Goal: Book appointment/travel/reservation

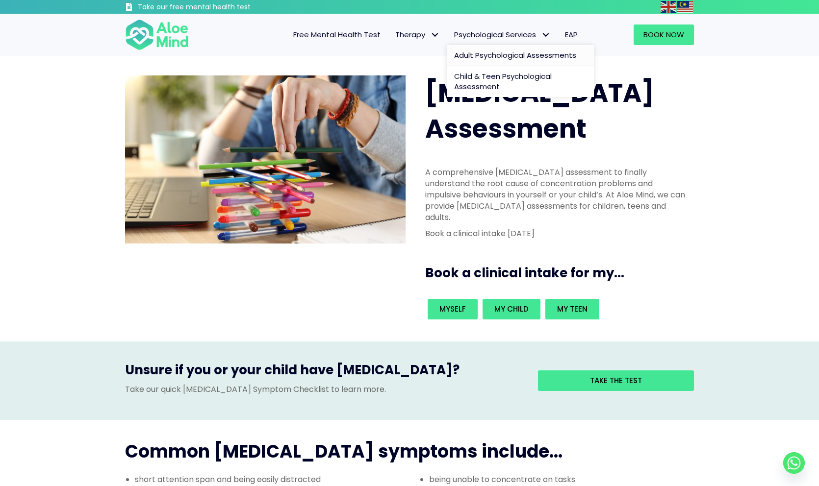
click at [491, 56] on span "Adult Psychological Assessments" at bounding box center [515, 55] width 122 height 10
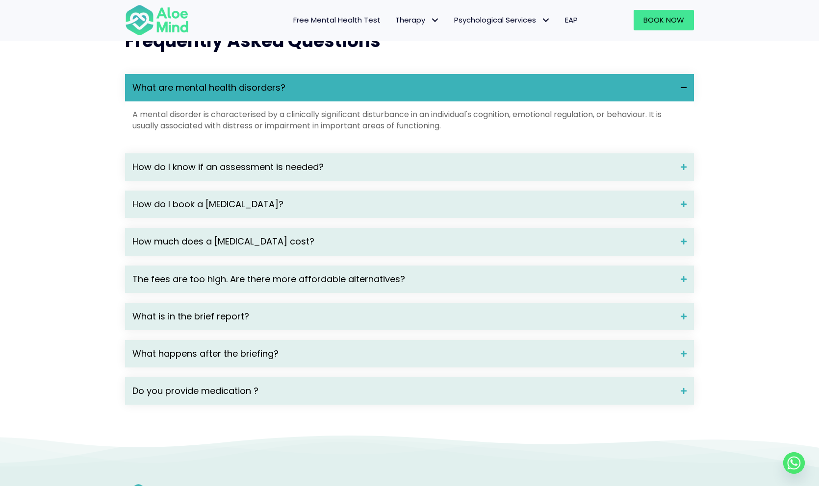
scroll to position [1291, 0]
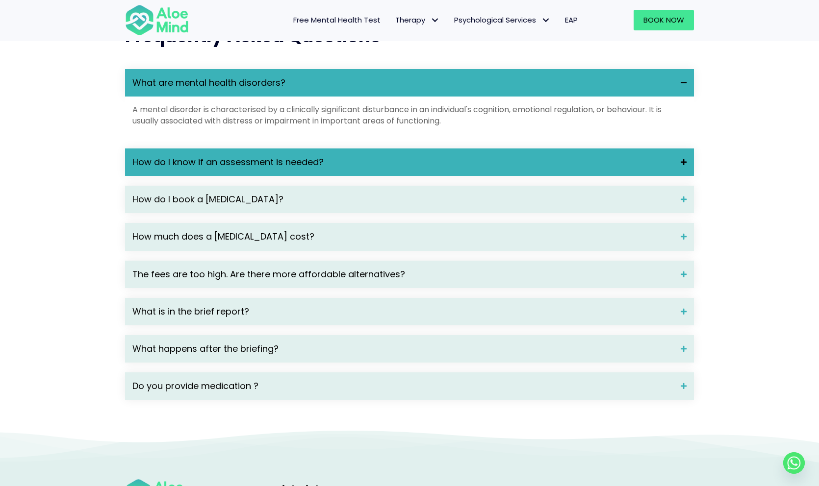
click at [539, 168] on div "How do I know if an assessment is needed?" at bounding box center [409, 162] width 569 height 27
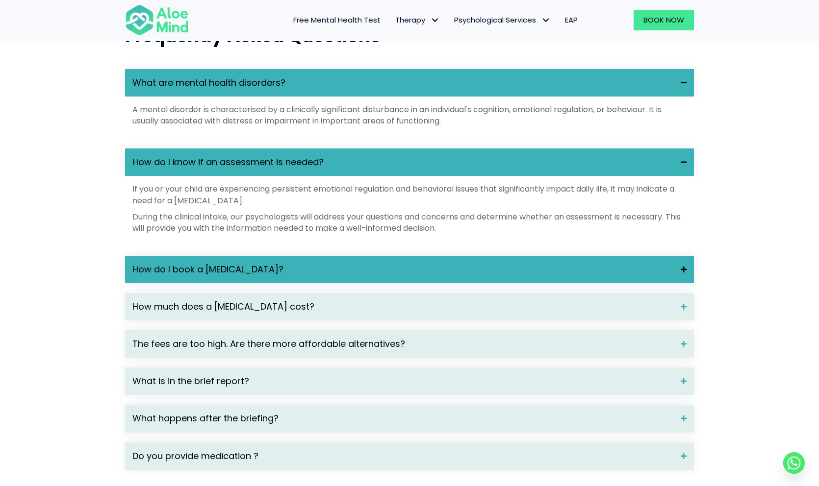
click at [537, 274] on div "How do I book a psychological assessment?" at bounding box center [409, 269] width 569 height 27
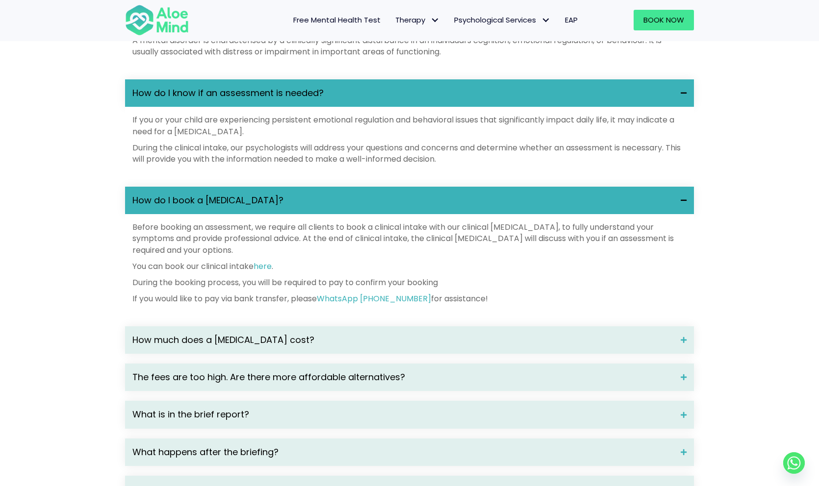
scroll to position [1387, 0]
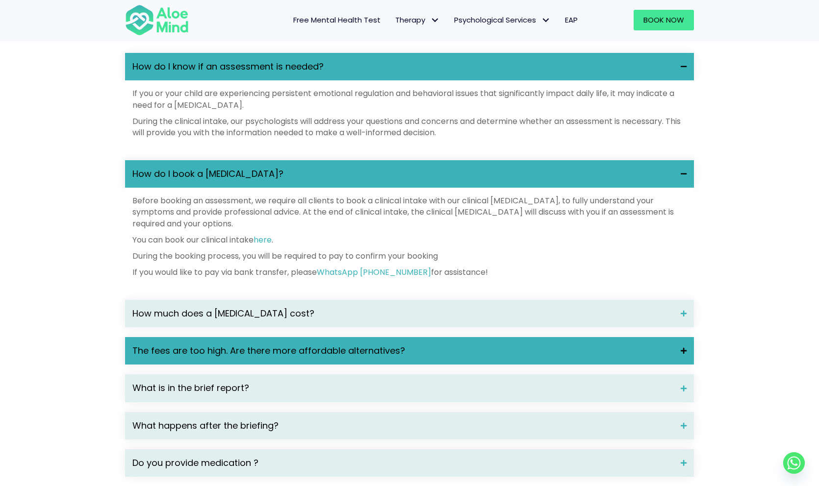
click at [537, 365] on div "The fees are too high. Are there more affordable alternatives?" at bounding box center [409, 350] width 569 height 27
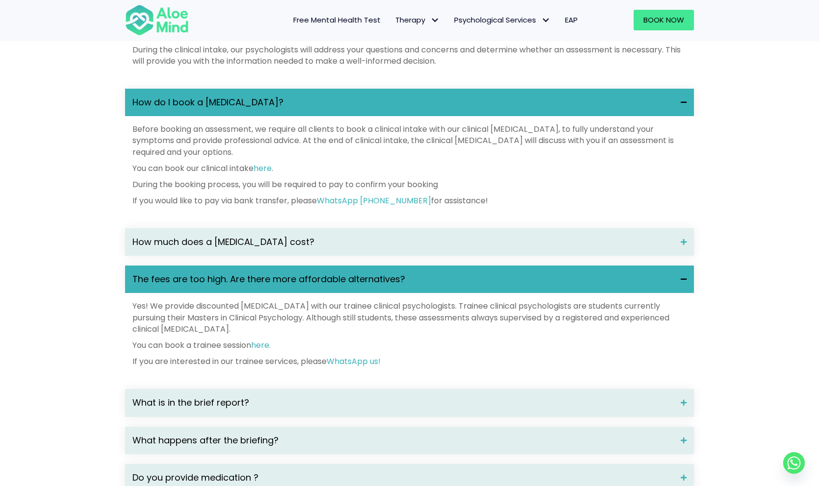
scroll to position [1514, 0]
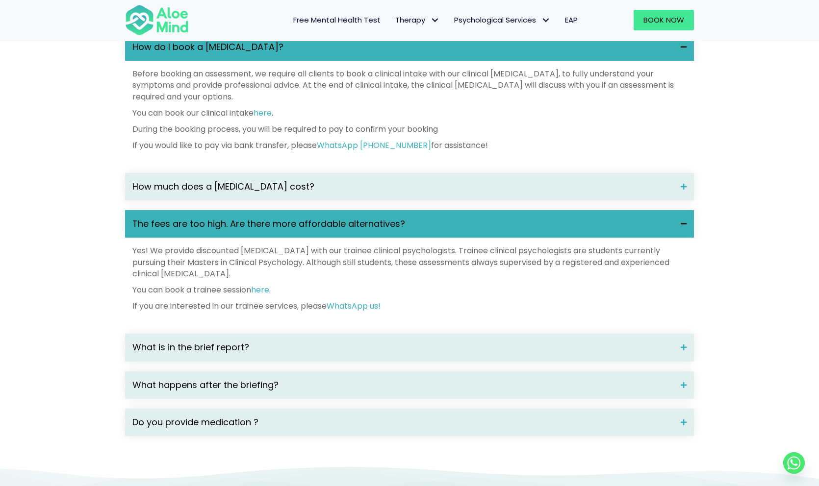
click at [537, 361] on div "What is in the brief report?" at bounding box center [409, 347] width 569 height 27
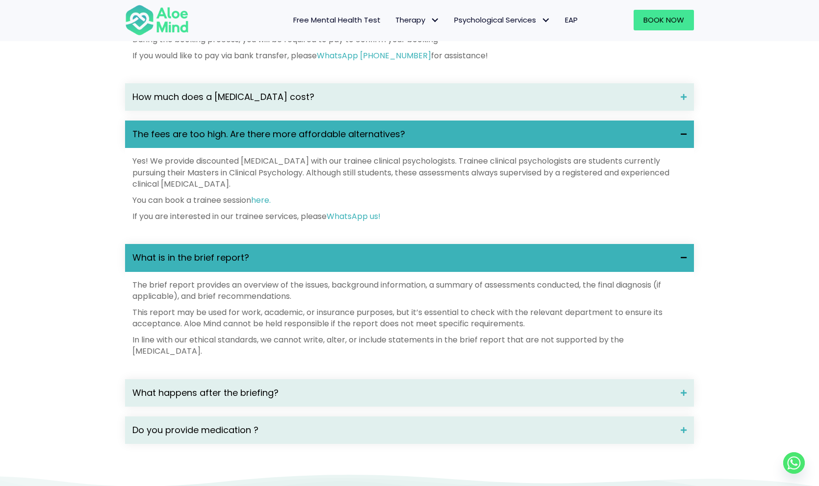
scroll to position [1603, 0]
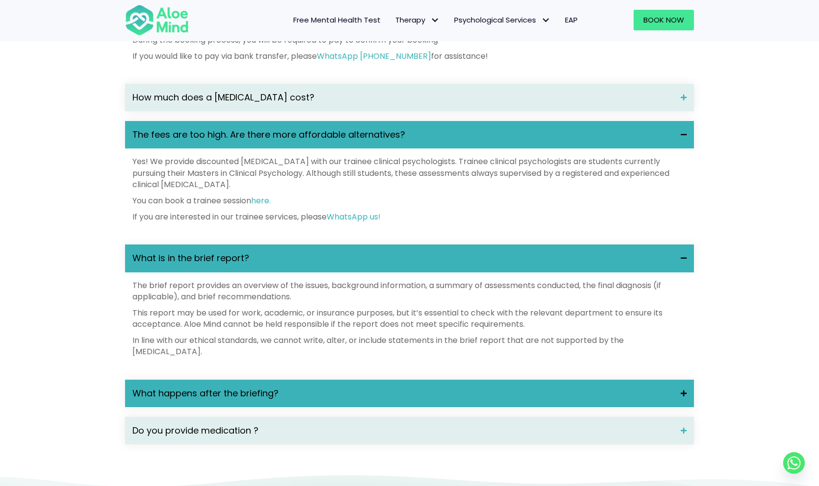
click at [539, 400] on span "What happens after the briefing?" at bounding box center [402, 393] width 541 height 13
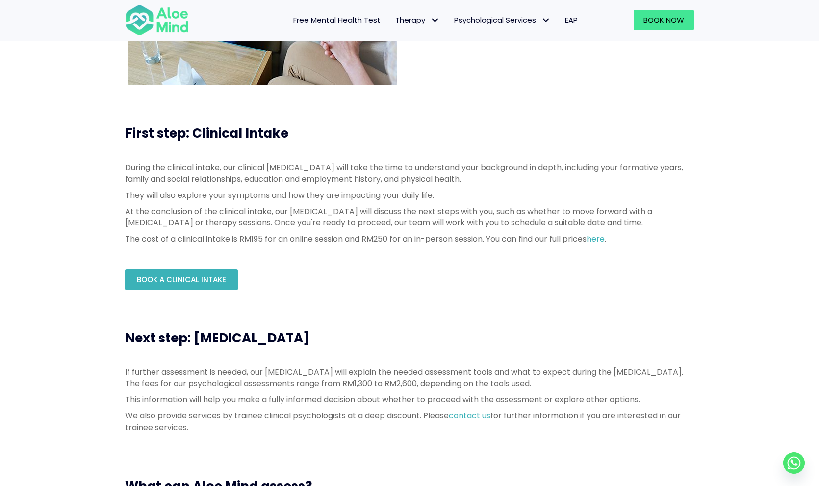
scroll to position [160, 0]
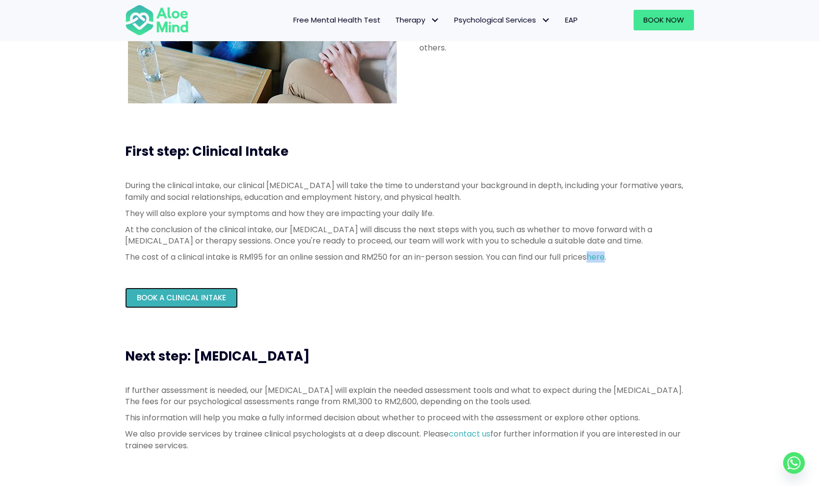
click at [206, 297] on span "Book a Clinical Intake" at bounding box center [181, 298] width 89 height 10
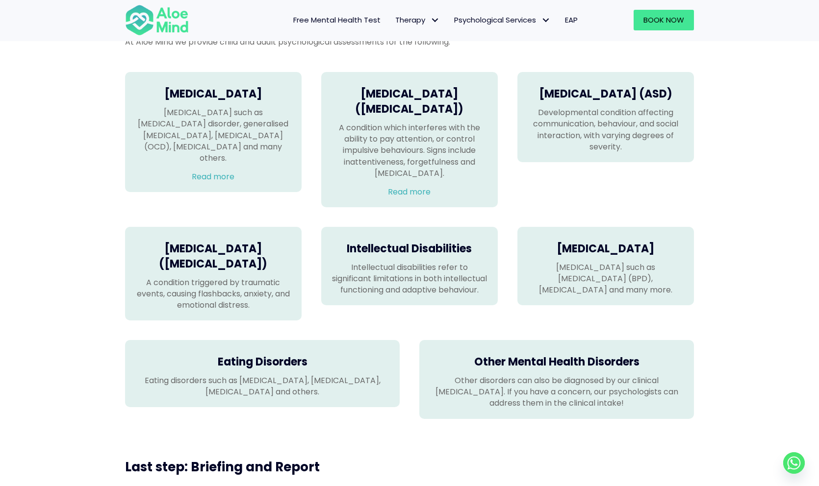
scroll to position [595, 0]
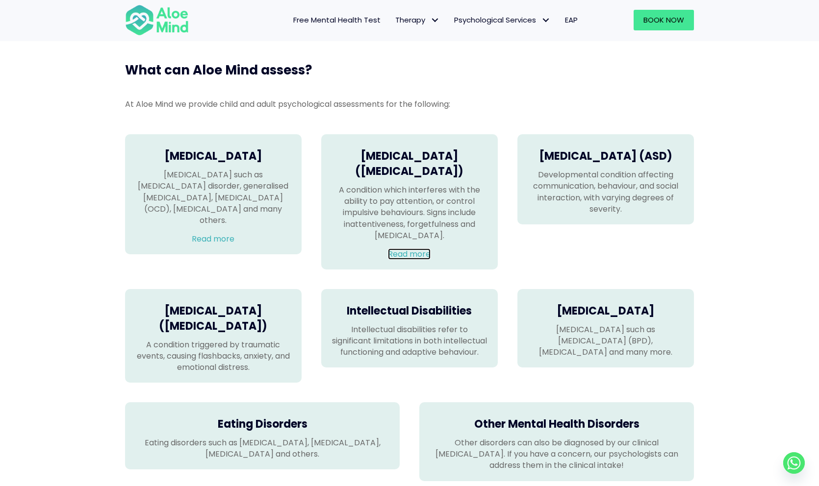
click at [401, 260] on link "Read more" at bounding box center [409, 254] width 43 height 11
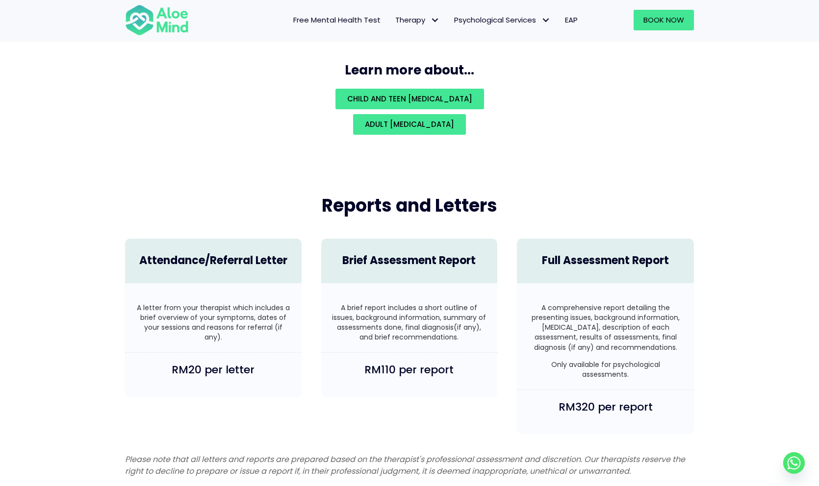
scroll to position [2208, 0]
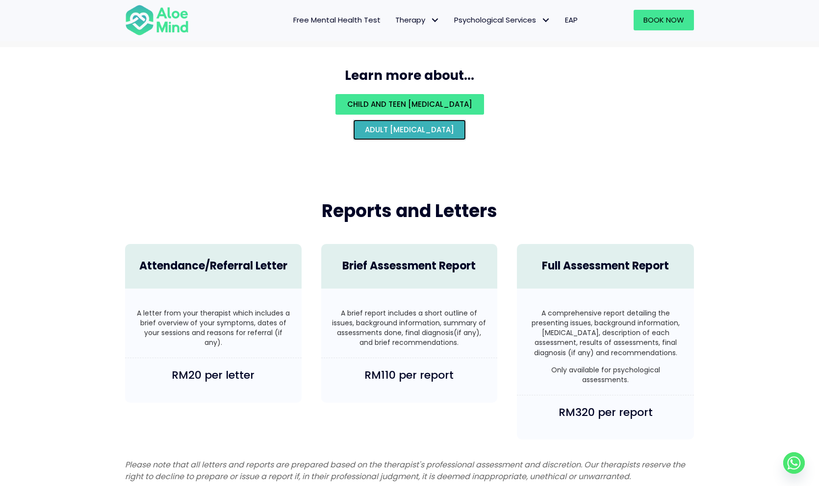
click at [425, 125] on span "Adult psychological assessment" at bounding box center [409, 130] width 89 height 10
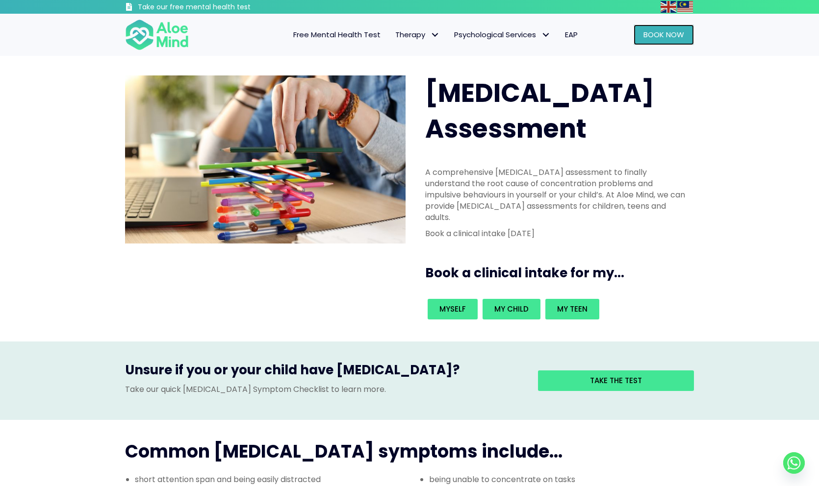
click at [641, 39] on link "Book Now" at bounding box center [663, 35] width 60 height 21
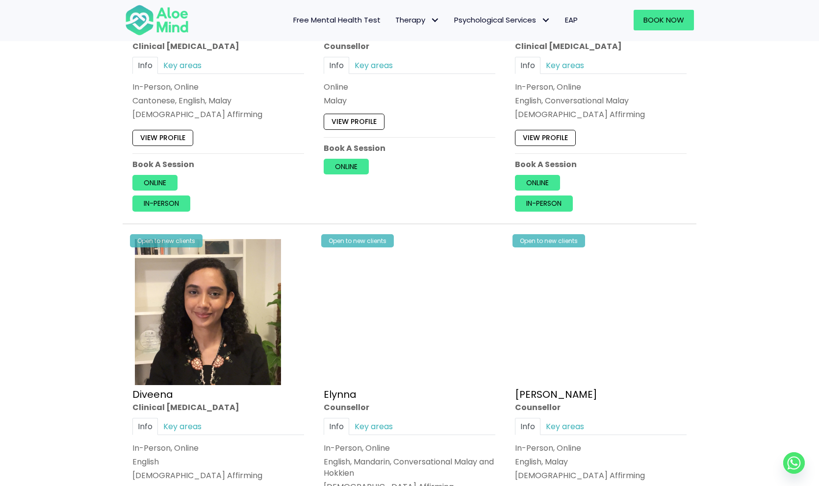
scroll to position [3011, 0]
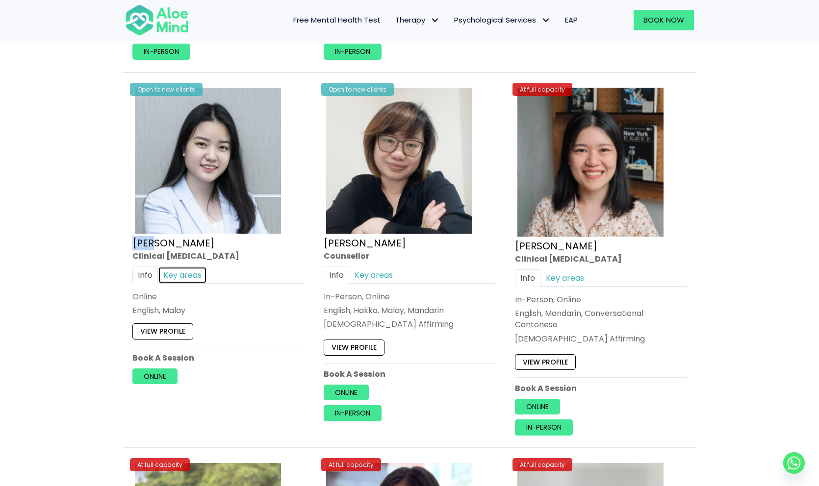
click at [195, 270] on link "Key areas" at bounding box center [182, 274] width 49 height 17
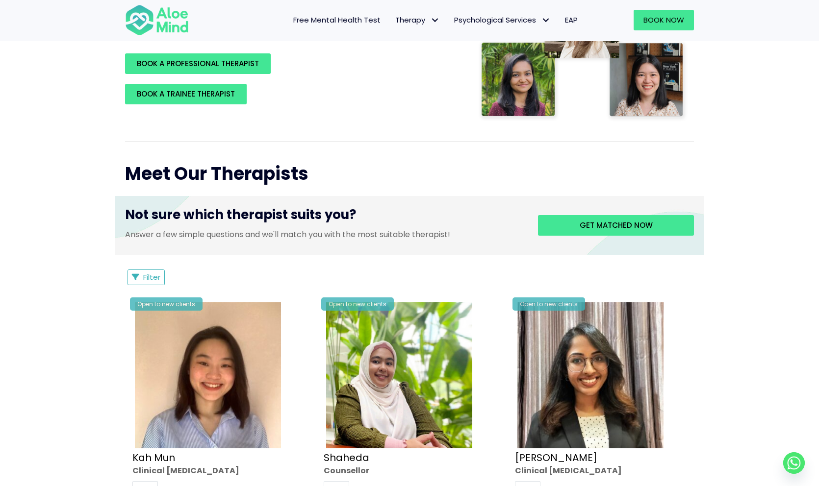
scroll to position [81, 0]
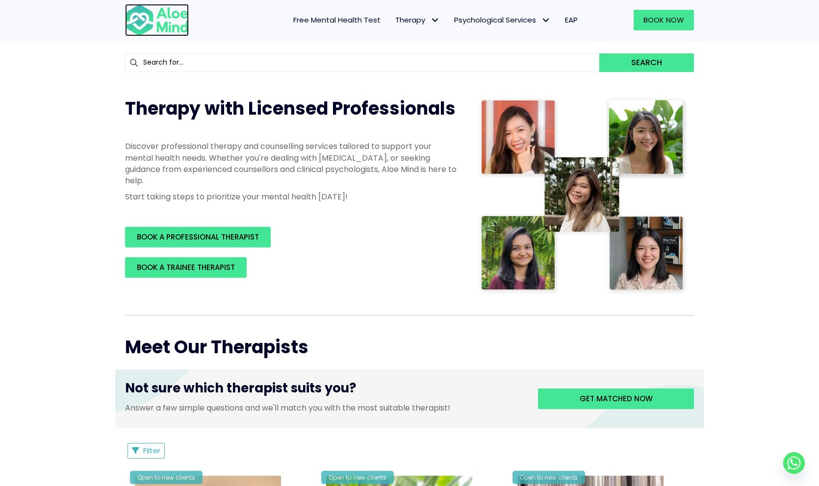
click at [177, 23] on img at bounding box center [157, 20] width 64 height 32
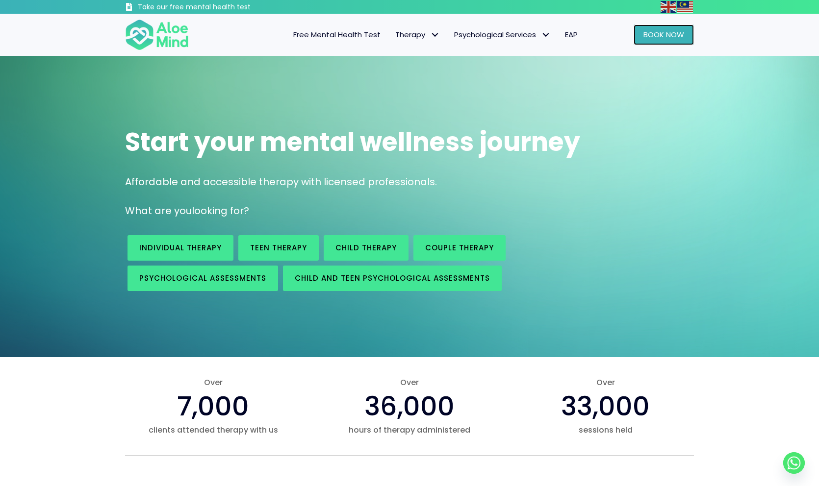
click at [665, 34] on span "Book Now" at bounding box center [663, 34] width 41 height 10
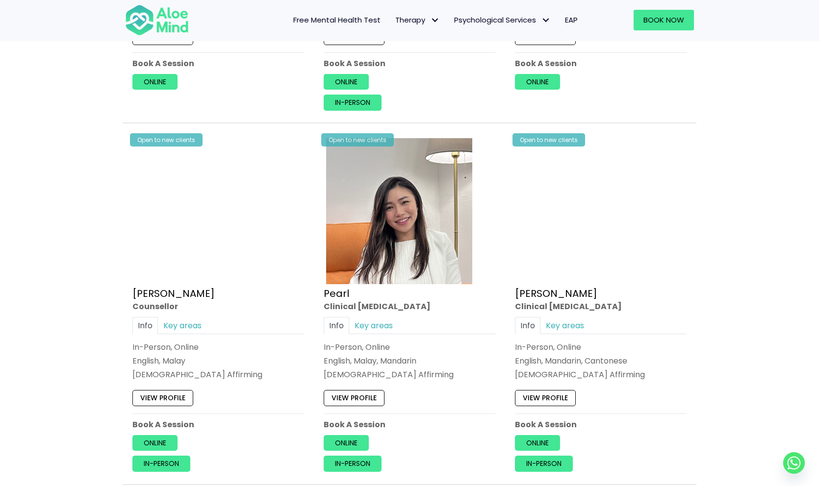
scroll to position [1870, 0]
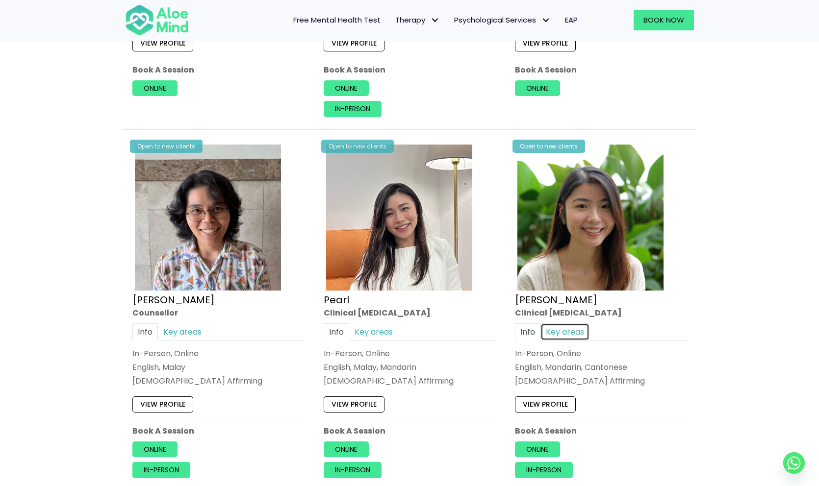
click at [583, 327] on link "Key areas" at bounding box center [564, 332] width 49 height 17
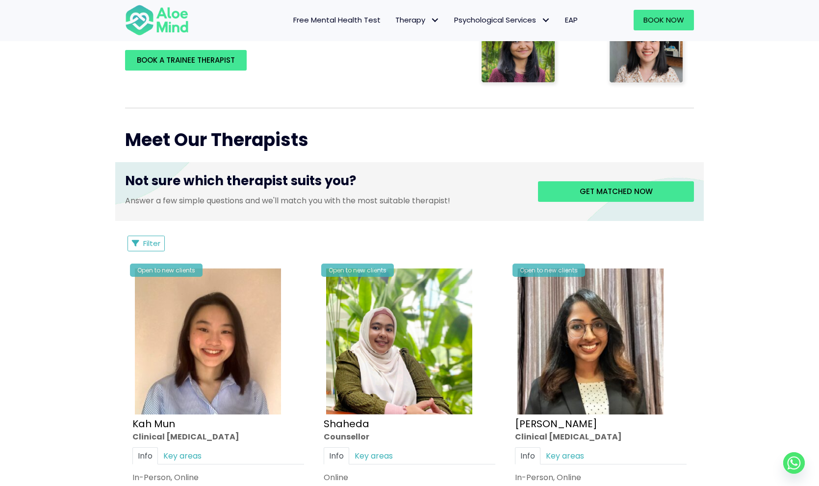
scroll to position [0, 0]
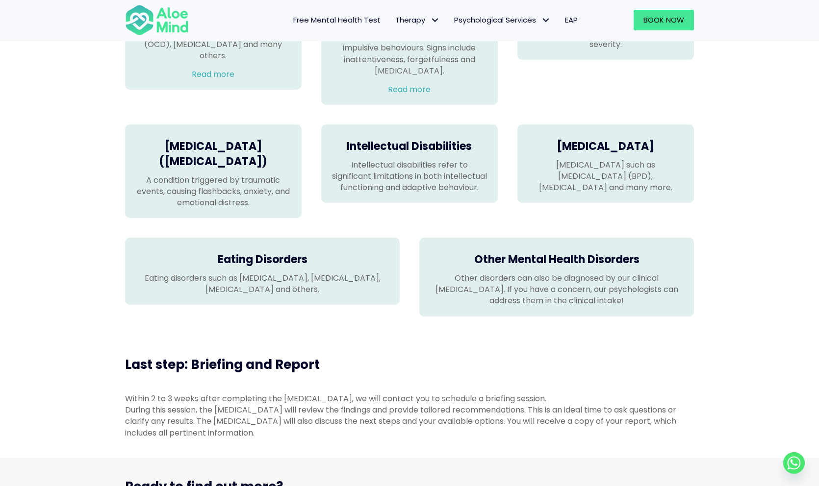
scroll to position [741, 0]
